Goal: Complete application form

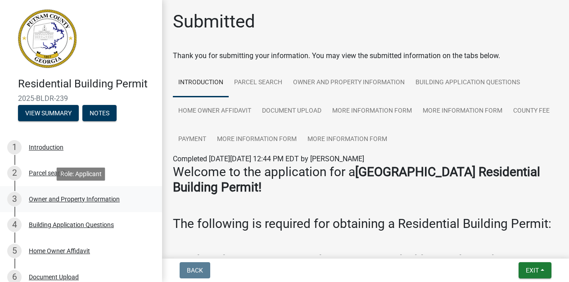
click at [113, 200] on div "Owner and Property Information" at bounding box center [74, 199] width 91 height 6
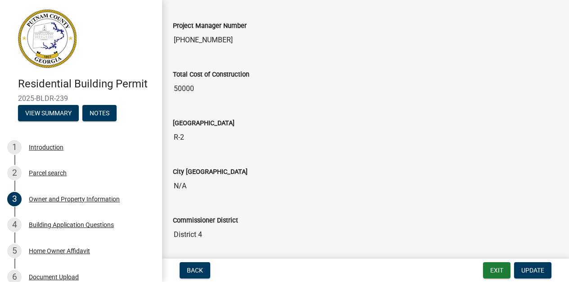
scroll to position [1539, 0]
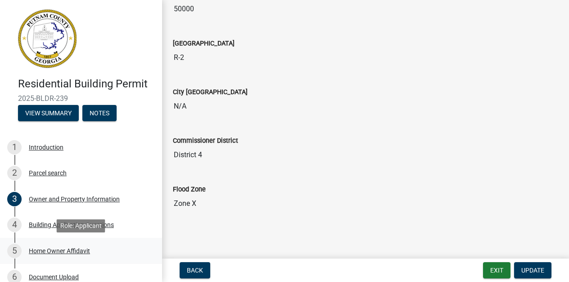
click at [82, 251] on div "Home Owner Affidavit" at bounding box center [59, 251] width 61 height 6
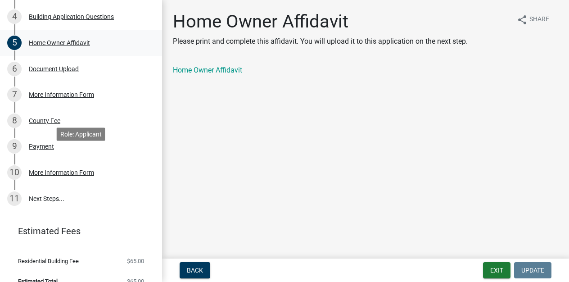
scroll to position [221, 0]
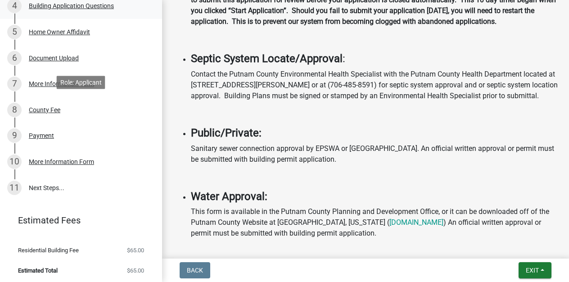
scroll to position [221, 0]
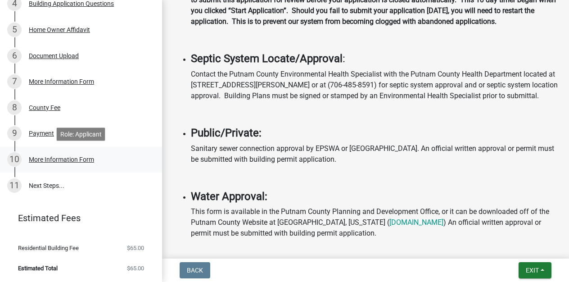
click at [83, 160] on div "More Information Form" at bounding box center [61, 159] width 65 height 6
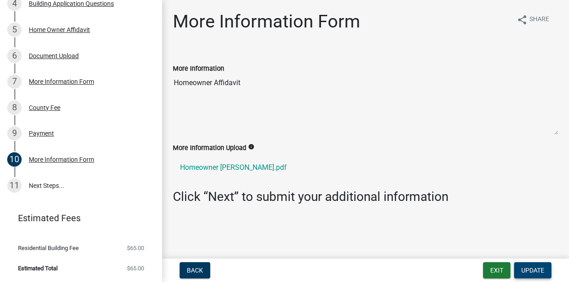
click at [529, 270] on span "Update" at bounding box center [533, 270] width 23 height 7
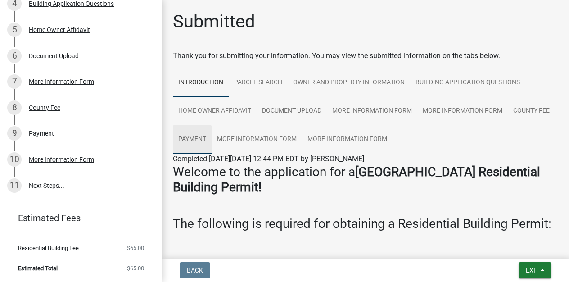
click at [204, 139] on link "Payment" at bounding box center [192, 139] width 39 height 29
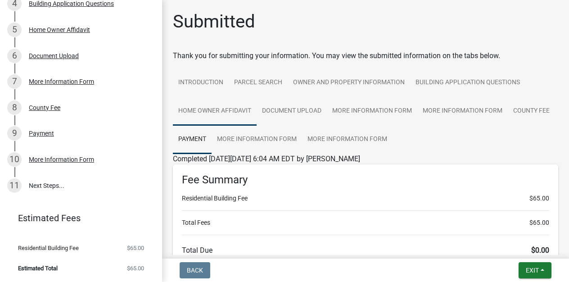
click at [237, 109] on link "Home Owner Affidavit" at bounding box center [215, 111] width 84 height 29
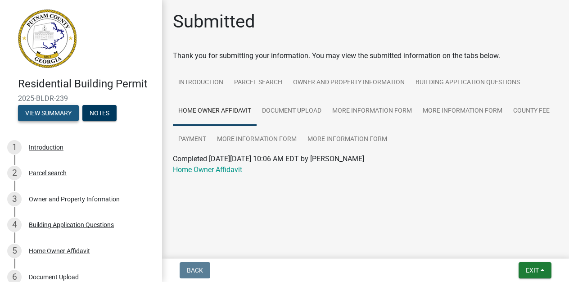
click at [55, 115] on button "View Summary" at bounding box center [48, 113] width 61 height 16
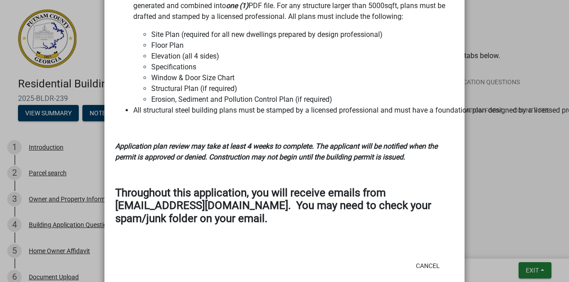
scroll to position [1208, 0]
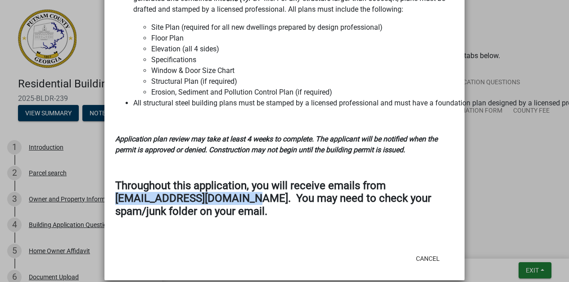
drag, startPoint x: 115, startPoint y: 189, endPoint x: 243, endPoint y: 192, distance: 127.9
click at [243, 192] on strong "Throughout this application, you will receive emails from [EMAIL_ADDRESS][DOMAI…" at bounding box center [273, 198] width 316 height 39
copy strong "noreply@schneidergis.com"
